Goal: Task Accomplishment & Management: Manage account settings

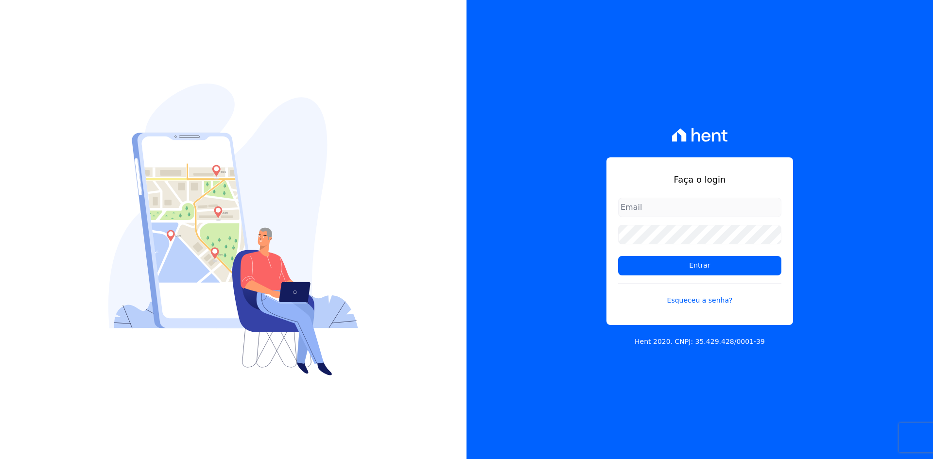
click at [700, 205] on input "email" at bounding box center [699, 207] width 163 height 19
type input "[EMAIL_ADDRESS][DOMAIN_NAME]"
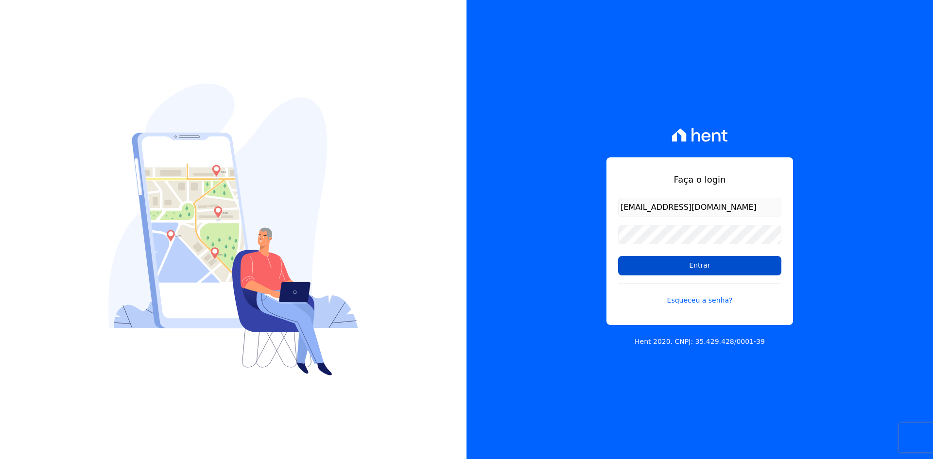
click at [702, 263] on input "Entrar" at bounding box center [699, 265] width 163 height 19
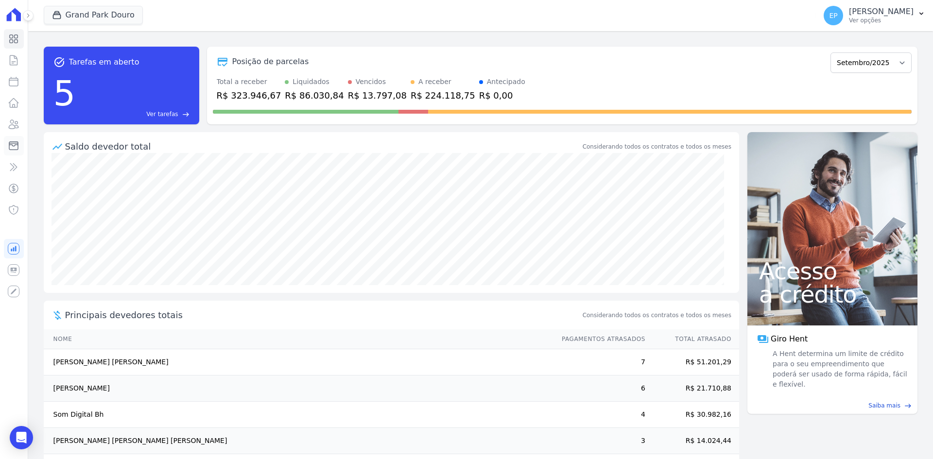
click at [15, 149] on icon at bounding box center [14, 146] width 12 height 12
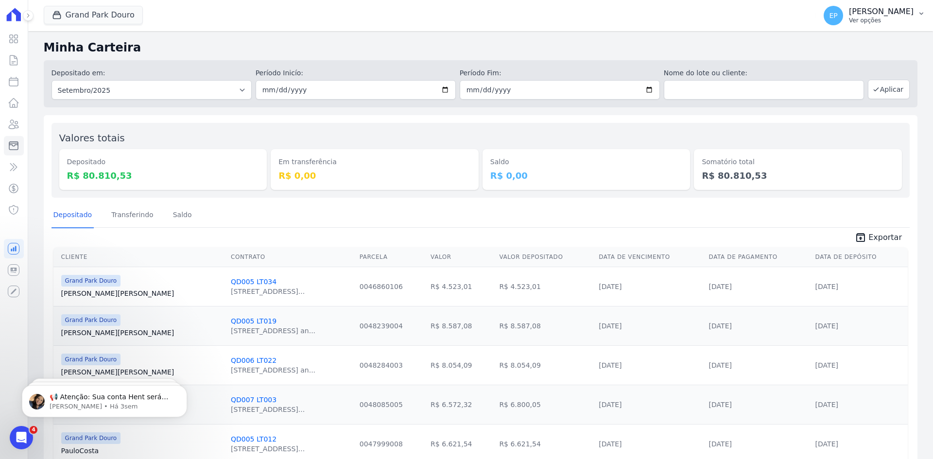
click at [875, 16] on p "Erica Patrus Nolli" at bounding box center [881, 12] width 65 height 10
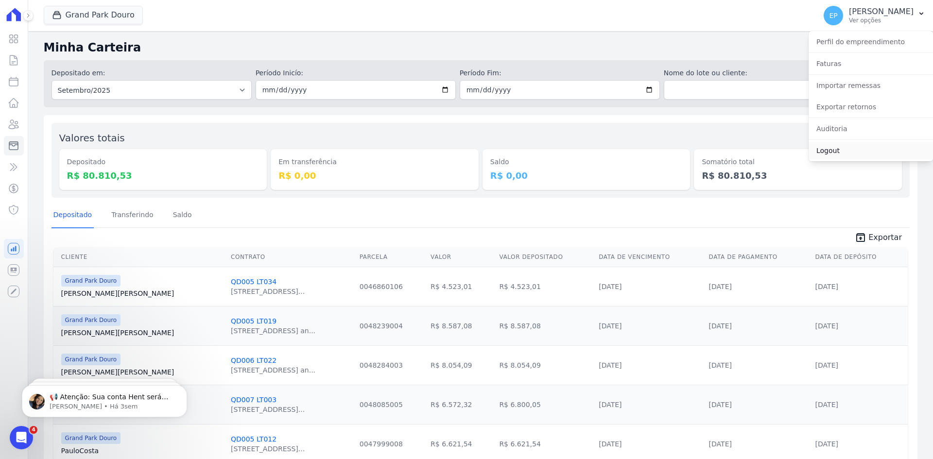
click at [830, 151] on link "Logout" at bounding box center [871, 151] width 124 height 18
